Goal: Communication & Community: Answer question/provide support

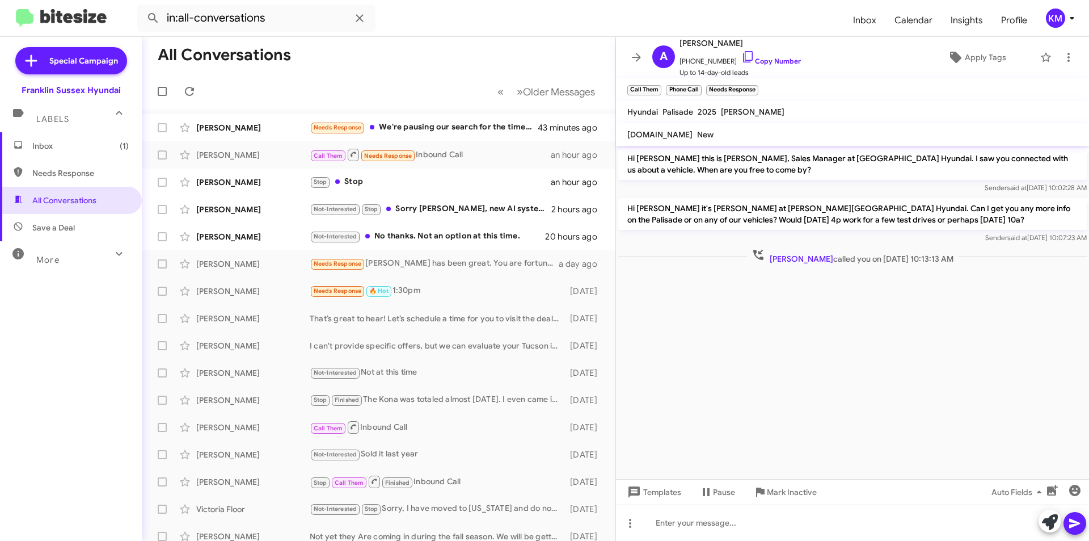
click at [387, 176] on div "Stop Stop" at bounding box center [430, 181] width 241 height 13
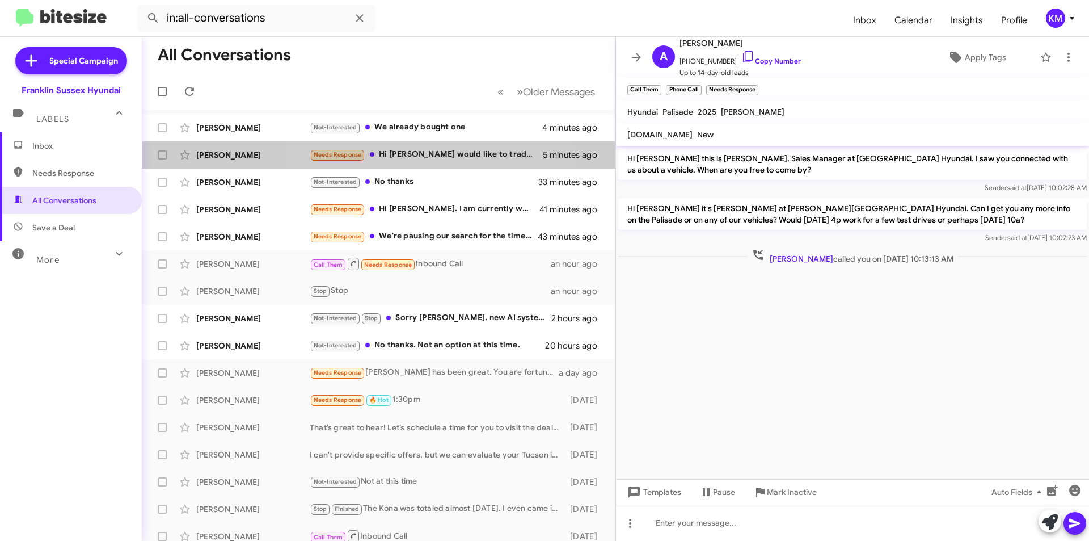
click at [407, 154] on div "Needs Response Hi [PERSON_NAME] would like to trade my palisade for a 2026 call…" at bounding box center [426, 154] width 233 height 13
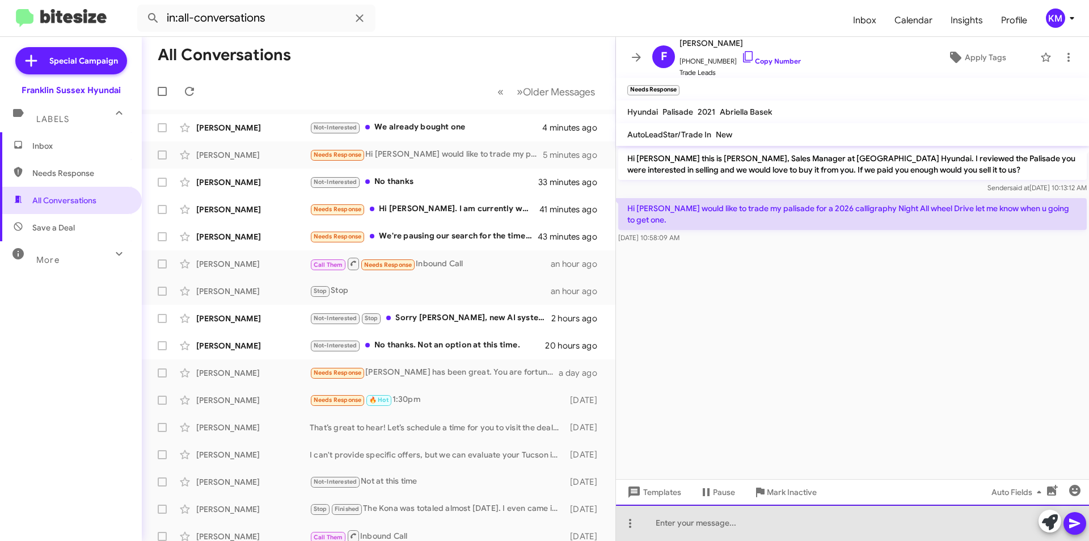
click at [727, 525] on div at bounding box center [852, 522] width 473 height 36
click at [682, 522] on div "we curently have a good selection of Caligrap" at bounding box center [852, 522] width 473 height 36
click at [680, 526] on div "we curently have a good selection of Caligrap" at bounding box center [852, 522] width 473 height 36
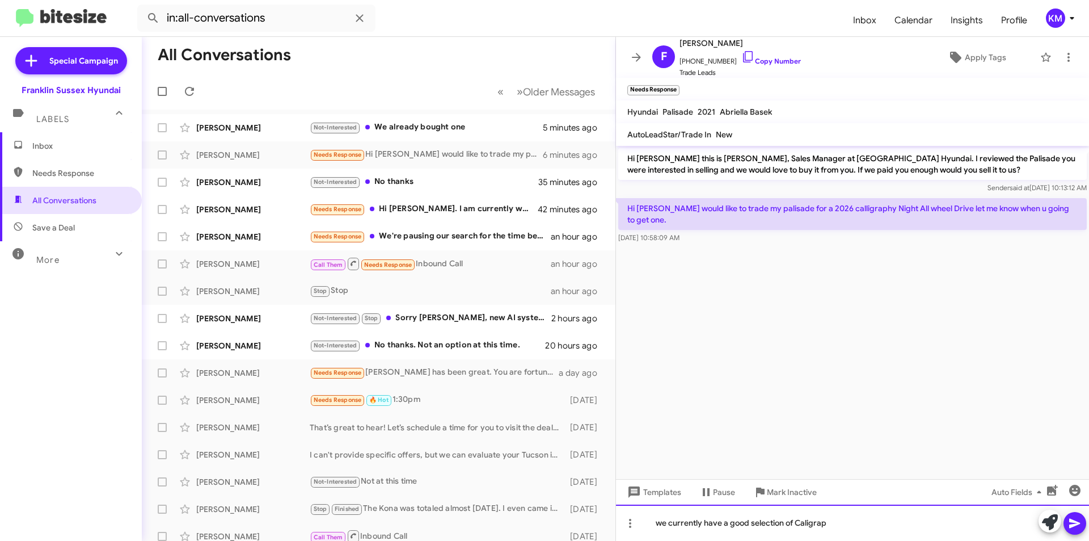
click at [818, 524] on div "we currently have a good selection of Caligrap" at bounding box center [852, 522] width 473 height 36
